Goal: Transaction & Acquisition: Purchase product/service

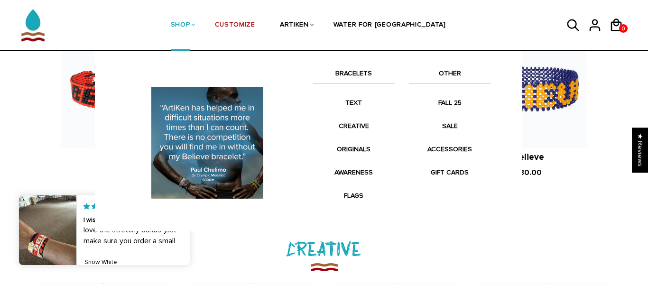
scroll to position [874, 0]
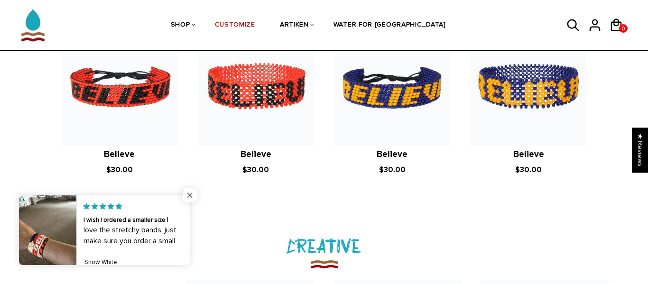
click at [188, 196] on span "Close popup widget" at bounding box center [190, 195] width 14 height 14
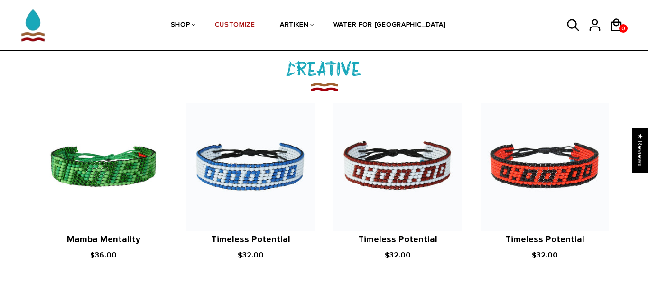
scroll to position [1056, 0]
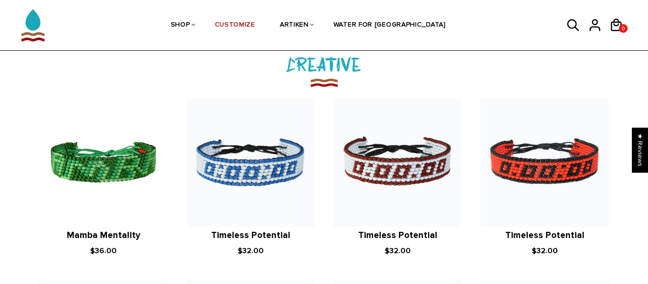
click at [34, 163] on article "ArtiKen Mamba Mentality $36.00" at bounding box center [103, 178] width 147 height 158
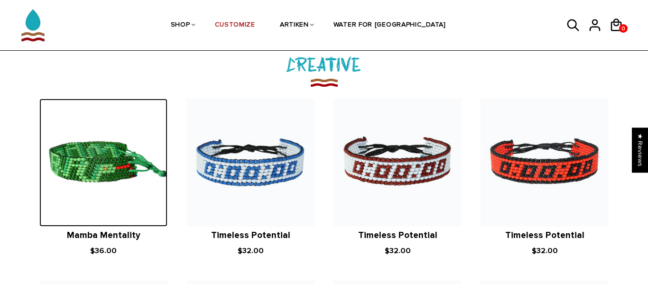
click at [109, 154] on img at bounding box center [103, 163] width 128 height 128
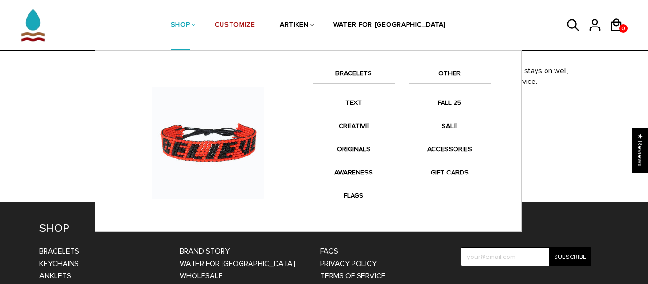
scroll to position [1596, 0]
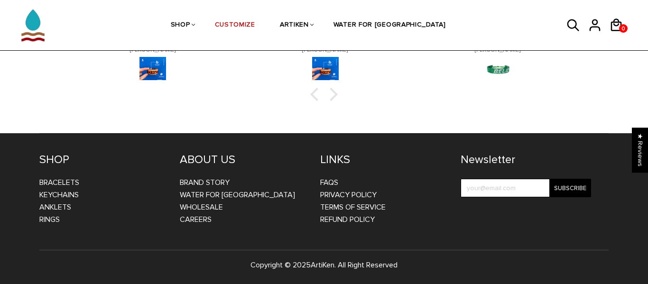
click at [56, 212] on li "Anklets" at bounding box center [102, 207] width 126 height 12
click at [54, 217] on link "Rings" at bounding box center [49, 219] width 20 height 9
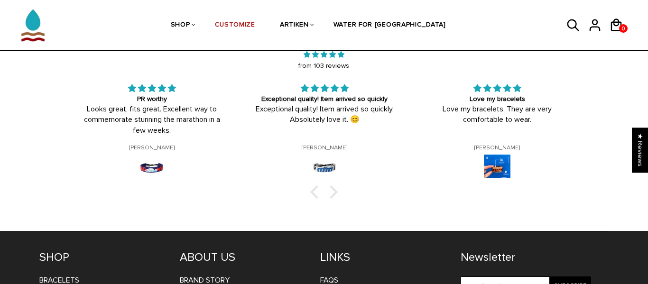
scroll to position [1487, 0]
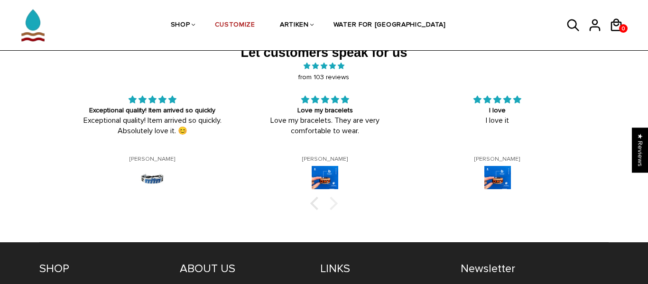
click at [335, 202] on div at bounding box center [330, 203] width 13 height 13
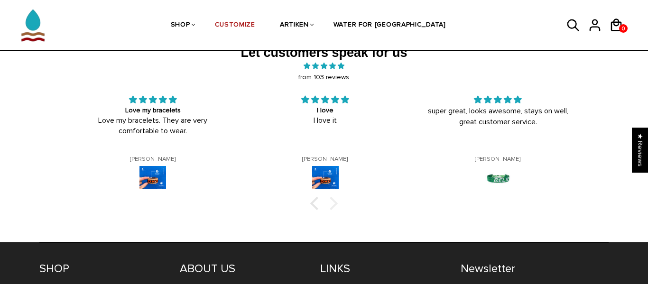
click at [335, 202] on div at bounding box center [330, 203] width 13 height 13
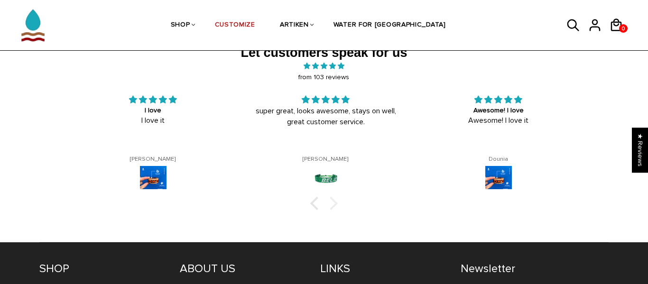
click at [335, 202] on div at bounding box center [330, 203] width 13 height 13
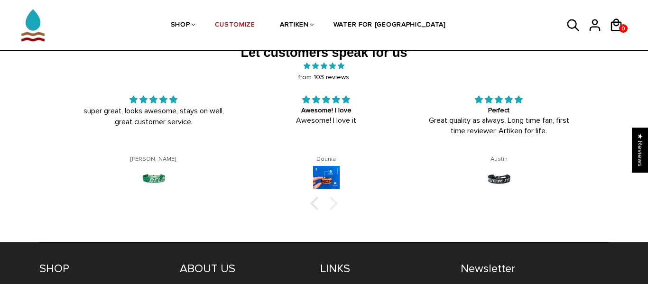
click at [335, 202] on div at bounding box center [330, 203] width 13 height 13
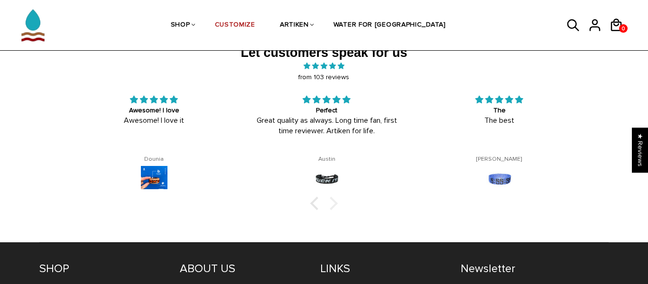
click at [335, 202] on div at bounding box center [330, 203] width 13 height 13
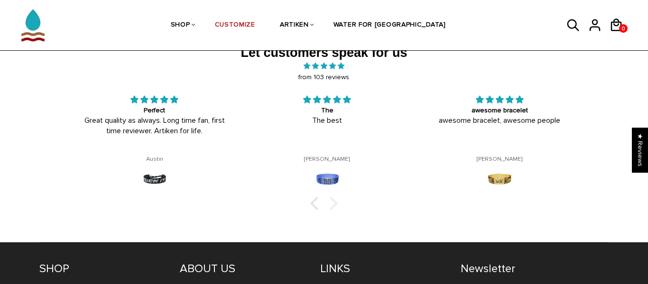
click at [335, 202] on div at bounding box center [330, 203] width 13 height 13
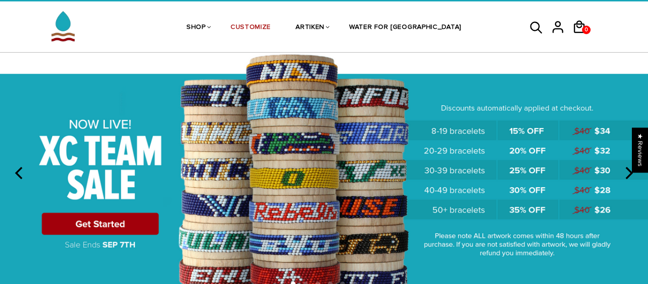
scroll to position [23, 0]
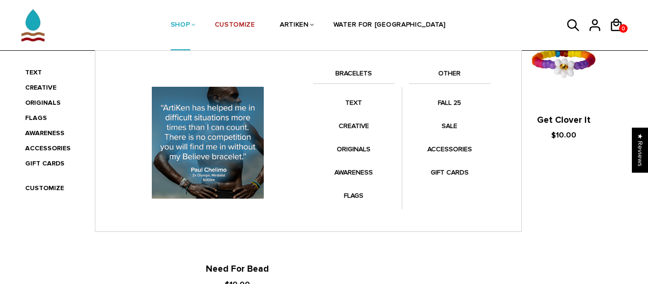
scroll to position [437, 0]
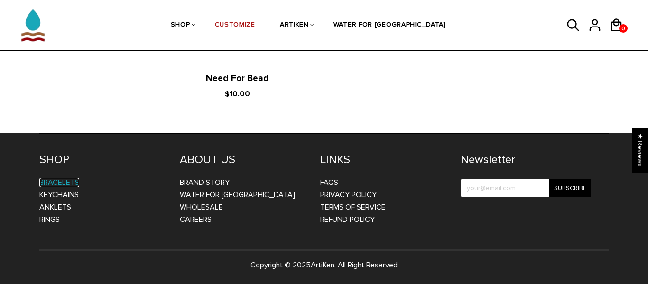
click at [54, 180] on link "Bracelets" at bounding box center [59, 182] width 40 height 9
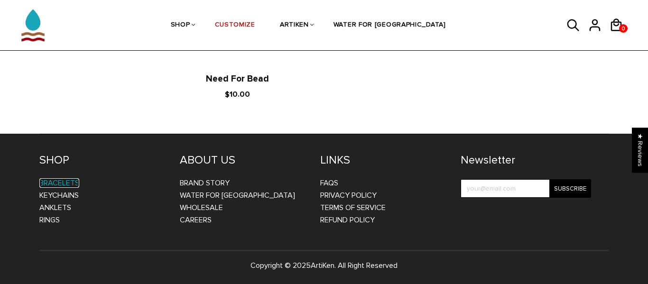
click at [53, 183] on link "Bracelets" at bounding box center [59, 182] width 40 height 9
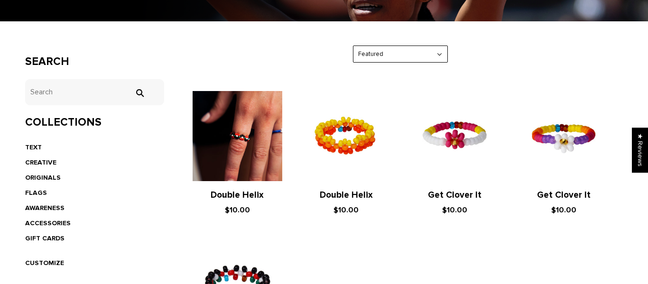
scroll to position [0, 0]
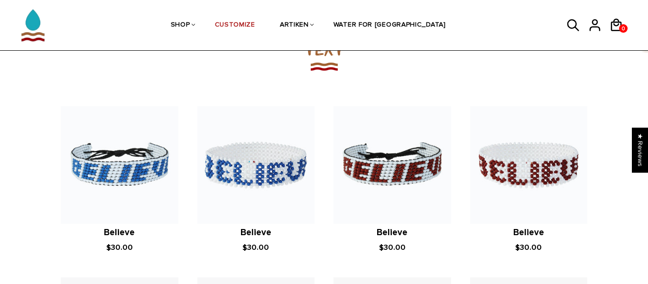
scroll to position [624, 0]
